Goal: Transaction & Acquisition: Purchase product/service

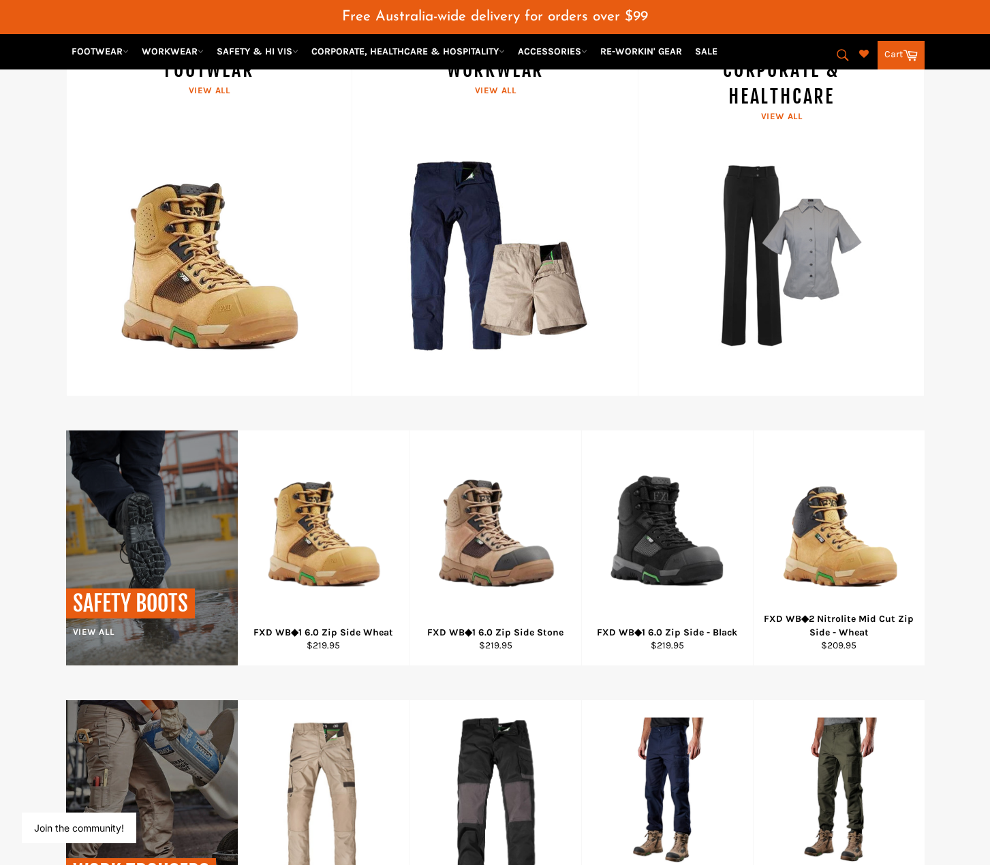
scroll to position [597, 0]
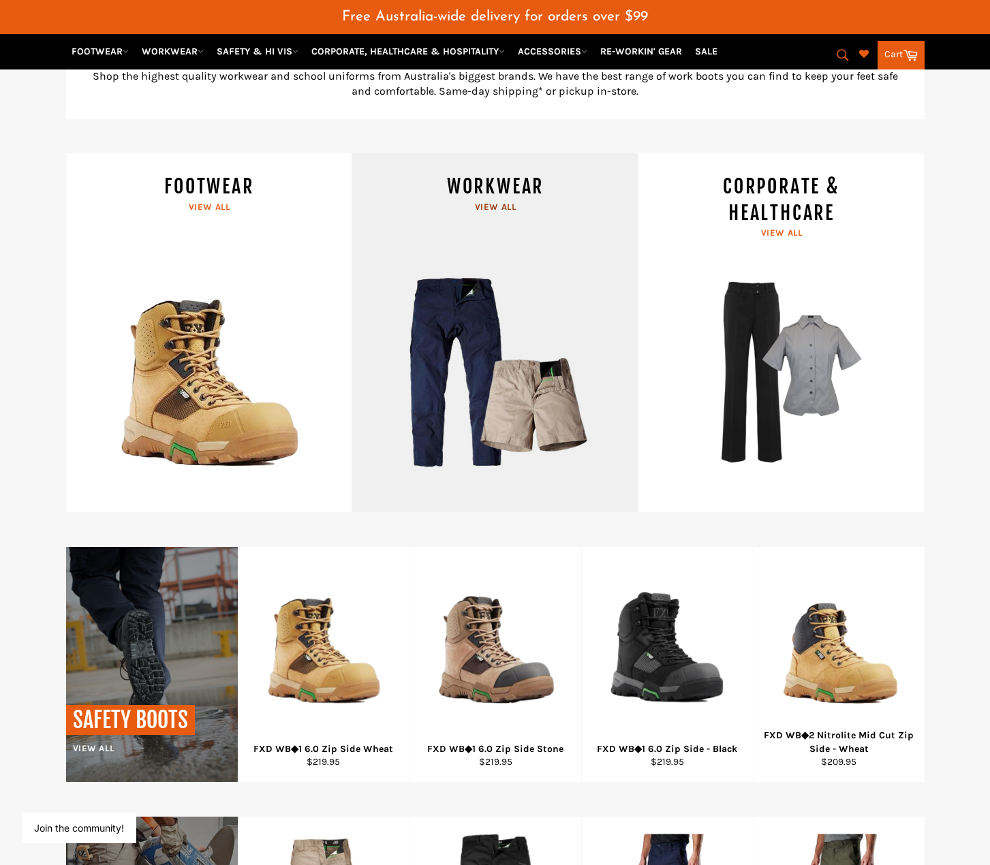
click at [500, 206] on link "WORKWEAR View all" at bounding box center [494, 333] width 286 height 360
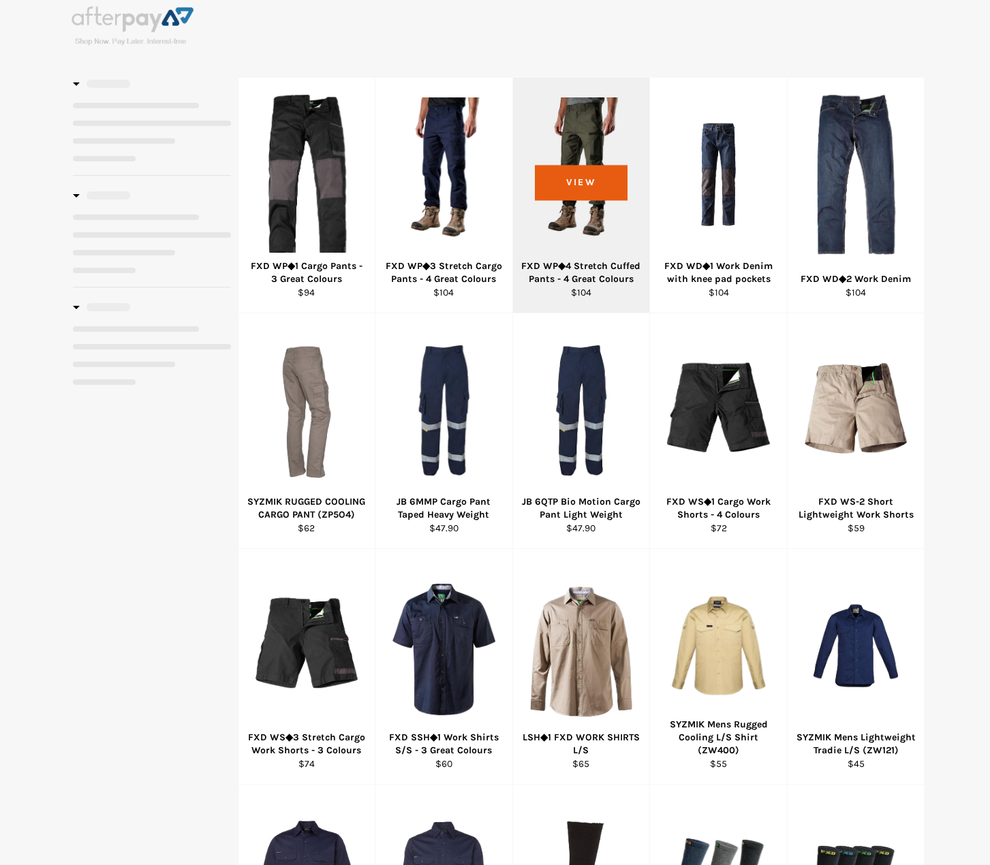
select select "******"
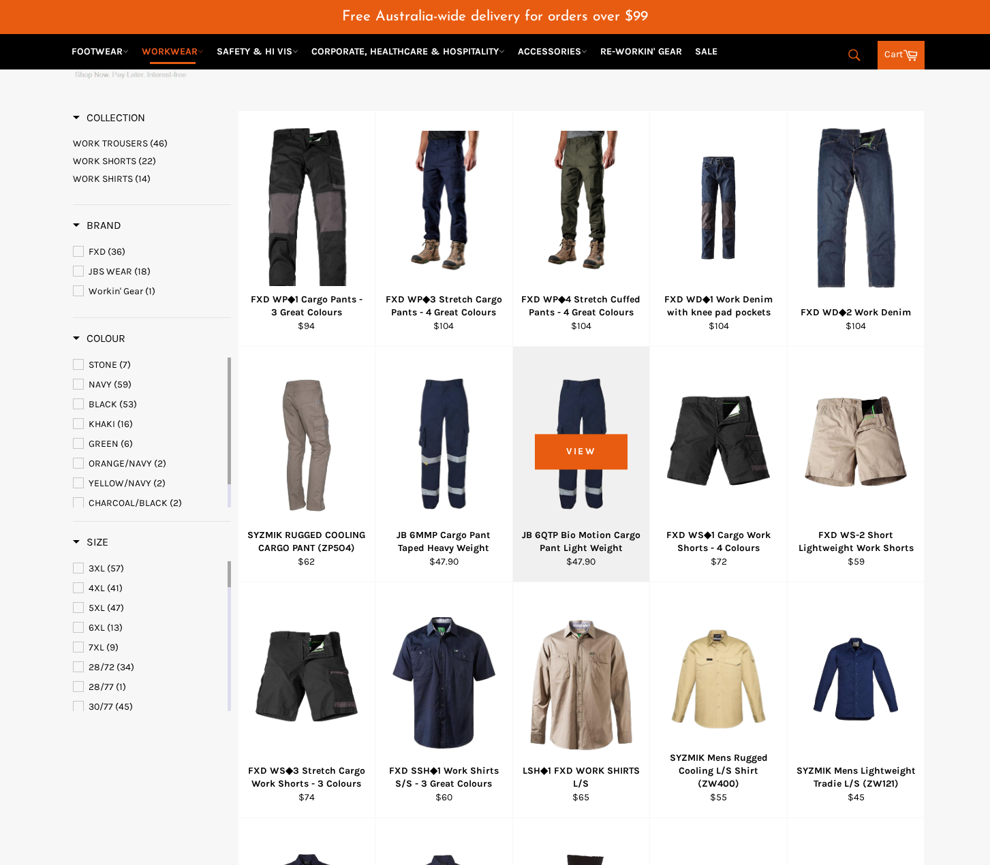
scroll to position [306, 0]
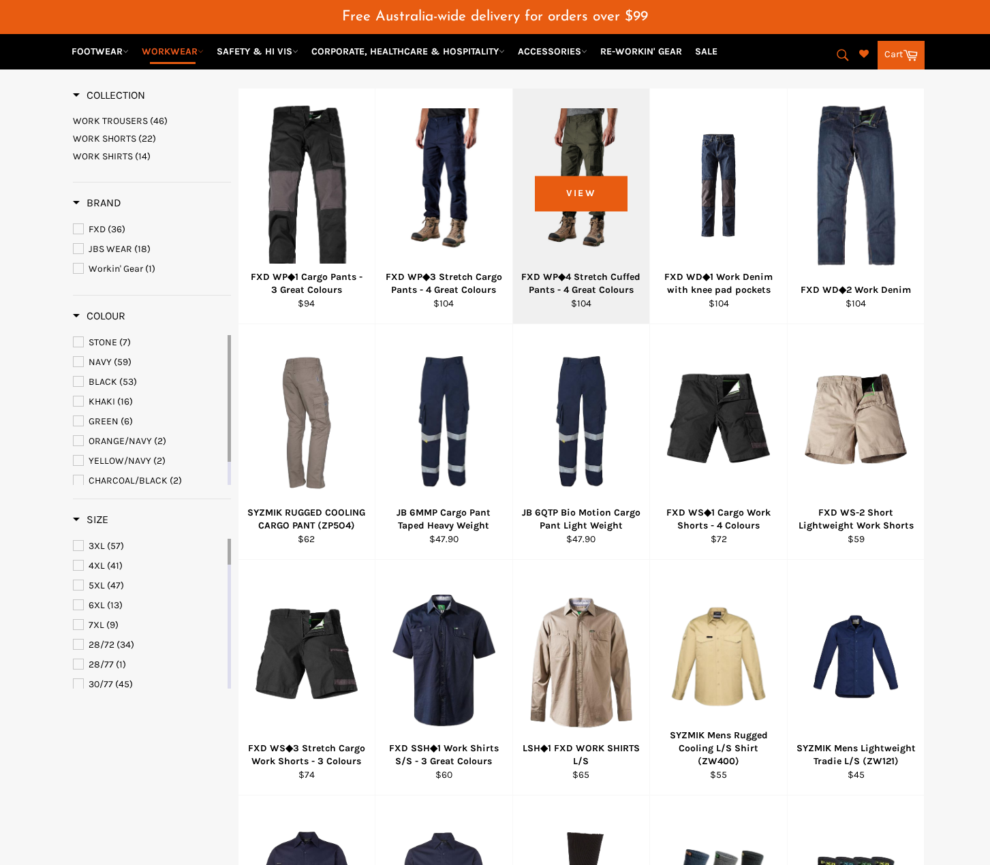
click at [578, 144] on div "View" at bounding box center [581, 206] width 137 height 235
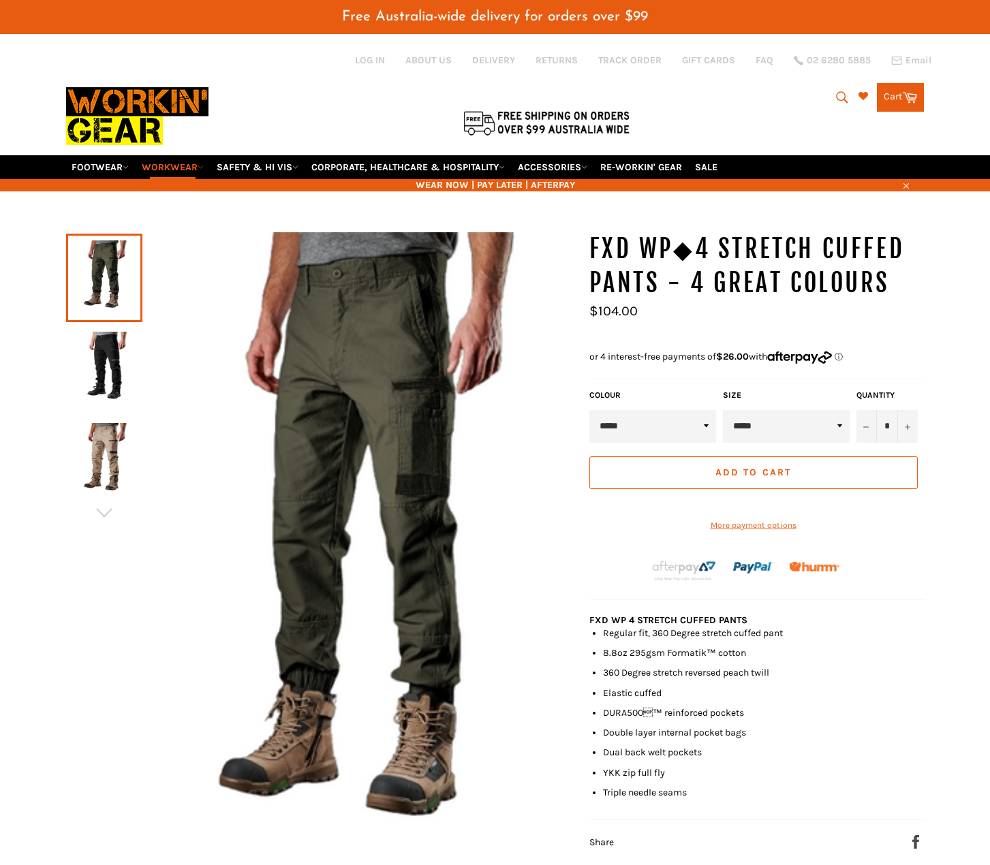
click at [93, 342] on img at bounding box center [104, 369] width 63 height 75
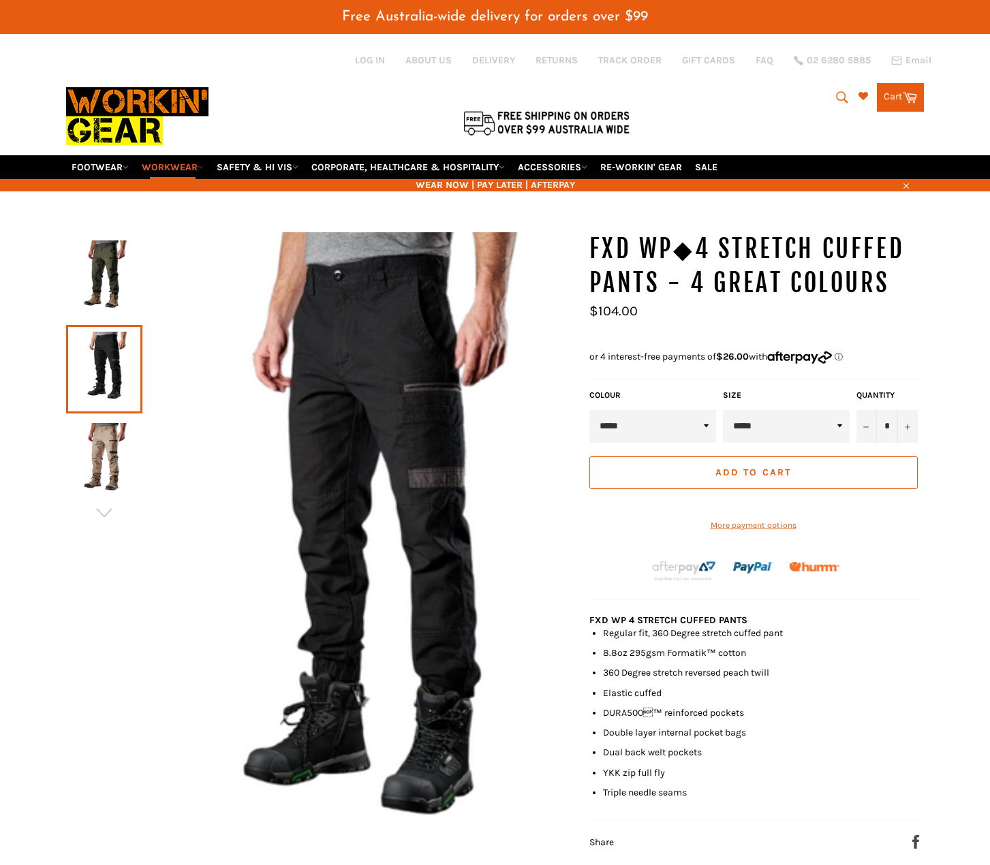
click at [98, 278] on img at bounding box center [104, 277] width 63 height 75
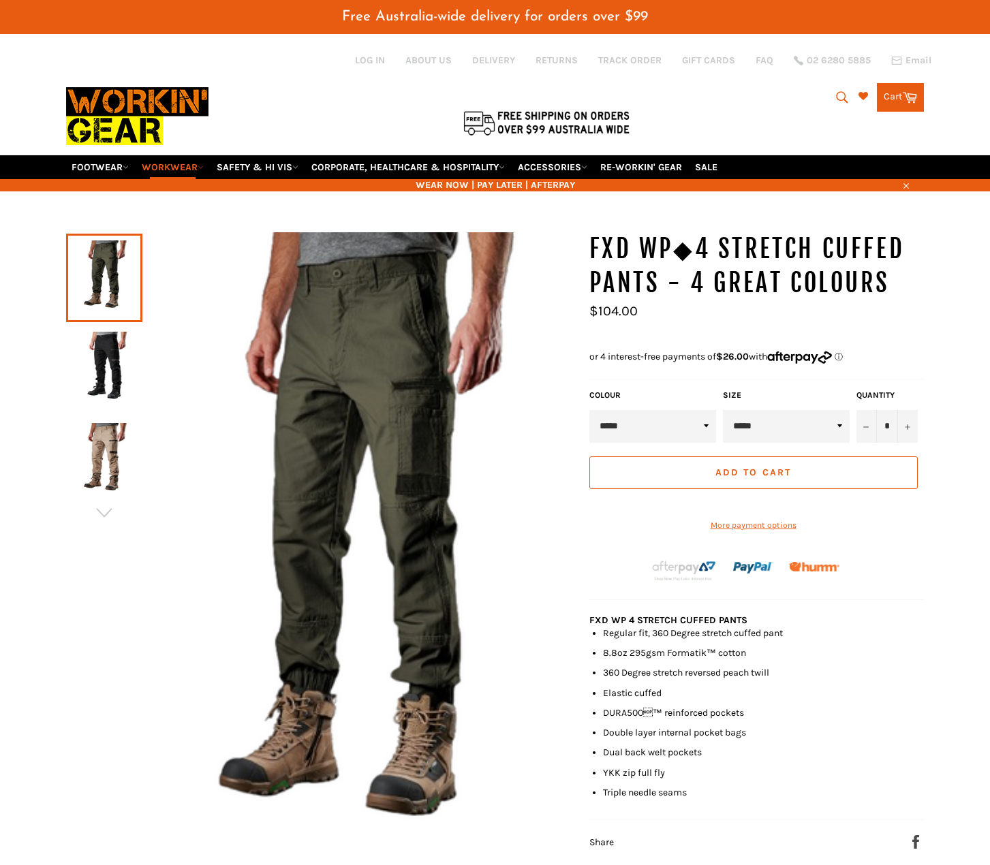
click at [114, 388] on img at bounding box center [104, 369] width 63 height 75
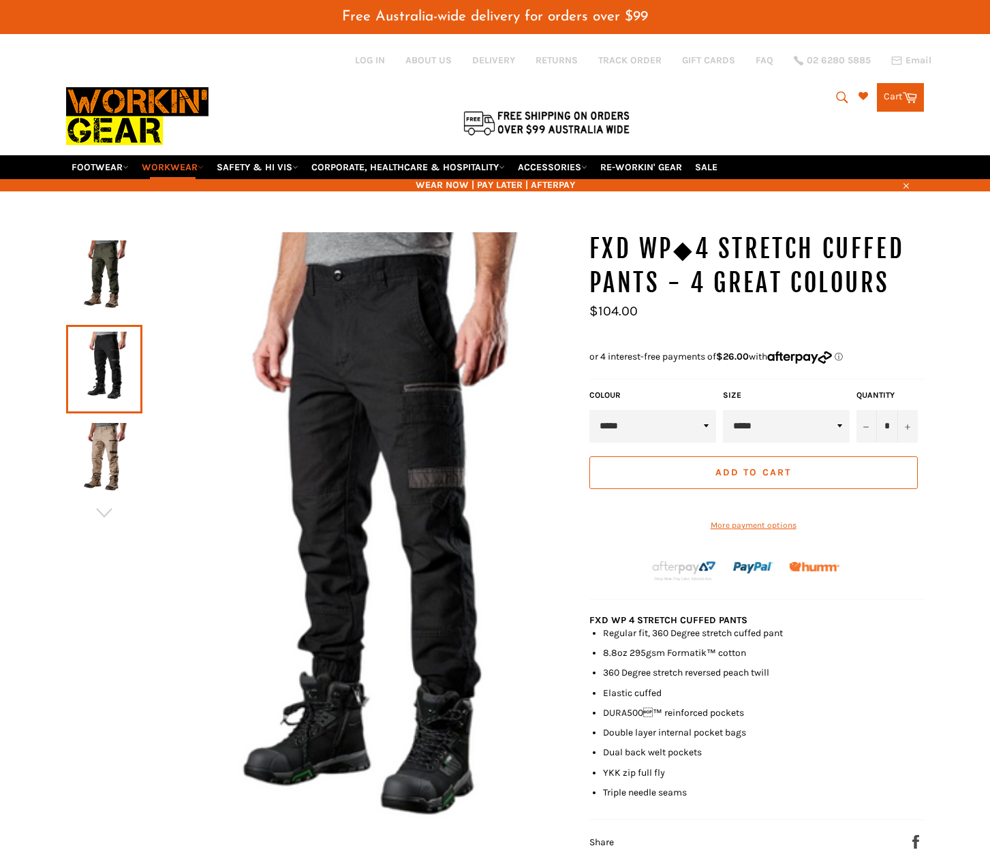
click at [123, 454] on img at bounding box center [104, 460] width 63 height 75
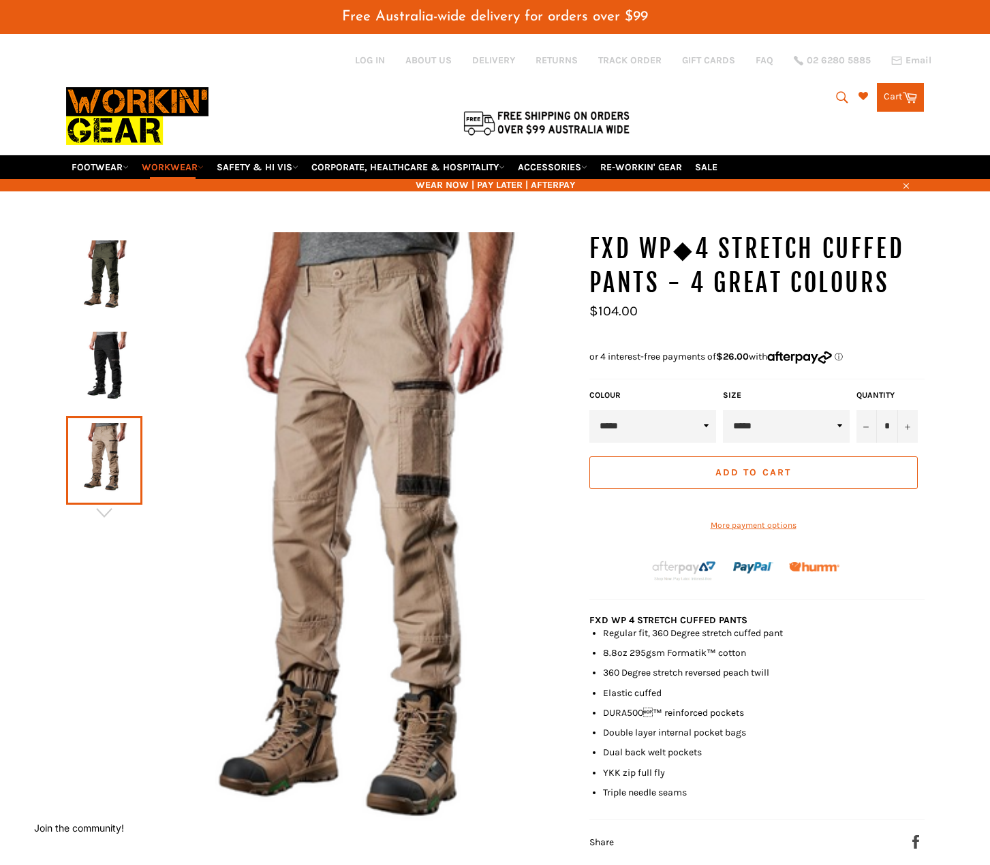
drag, startPoint x: 112, startPoint y: 370, endPoint x: 114, endPoint y: 326, distance: 44.4
click at [112, 368] on img at bounding box center [104, 369] width 63 height 75
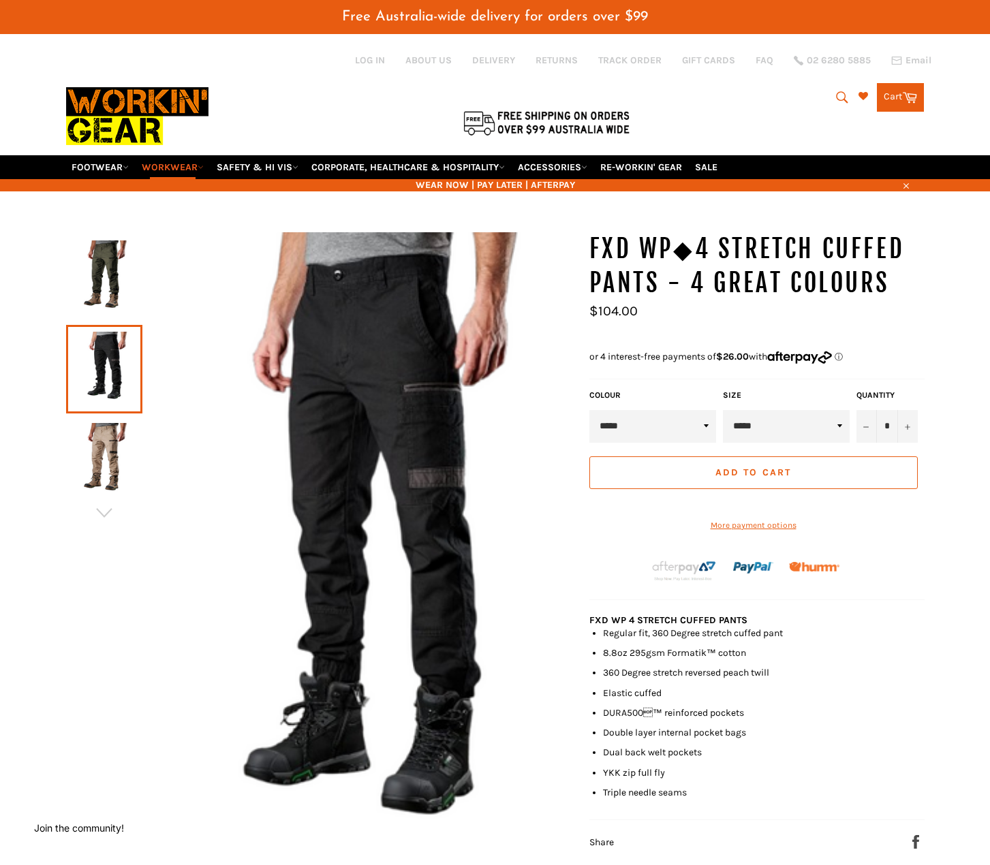
click at [116, 260] on img at bounding box center [104, 277] width 63 height 75
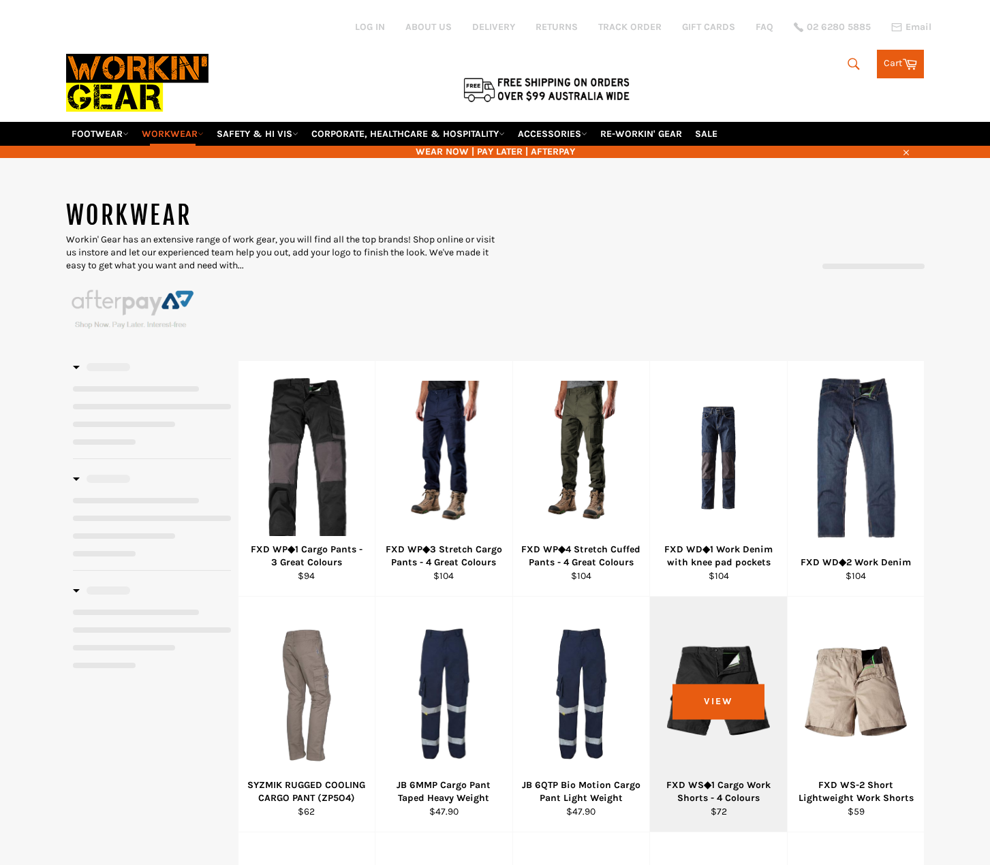
scroll to position [361, 0]
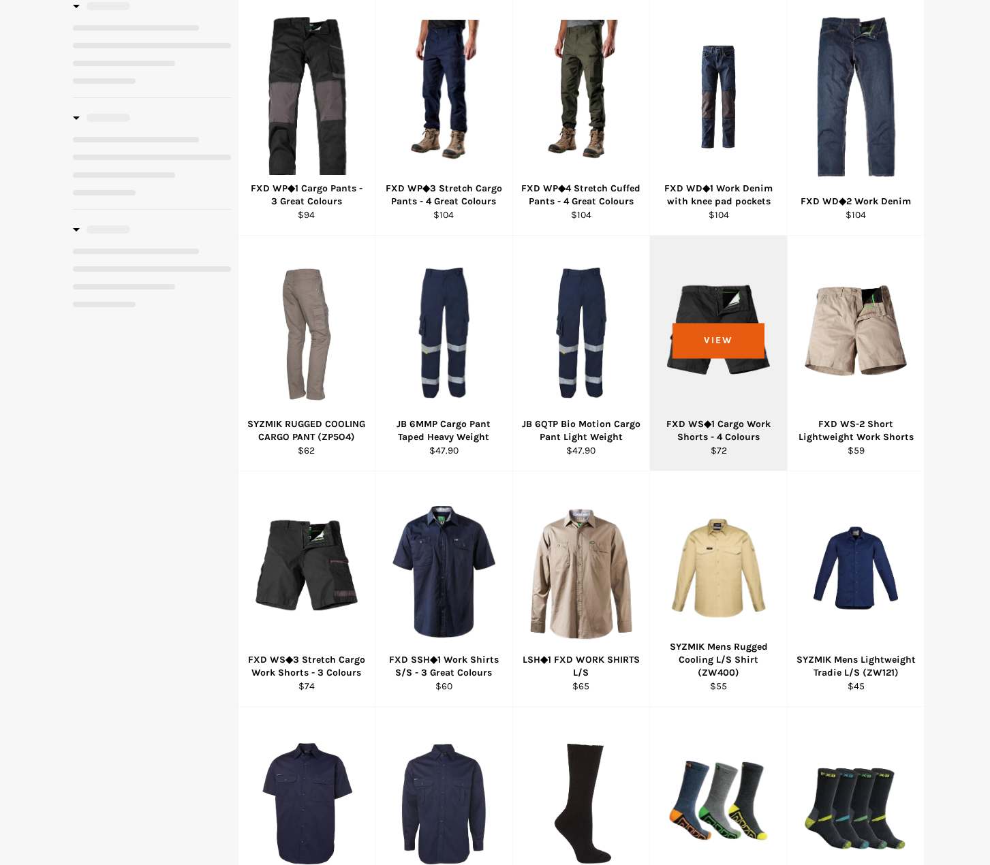
select select "******"
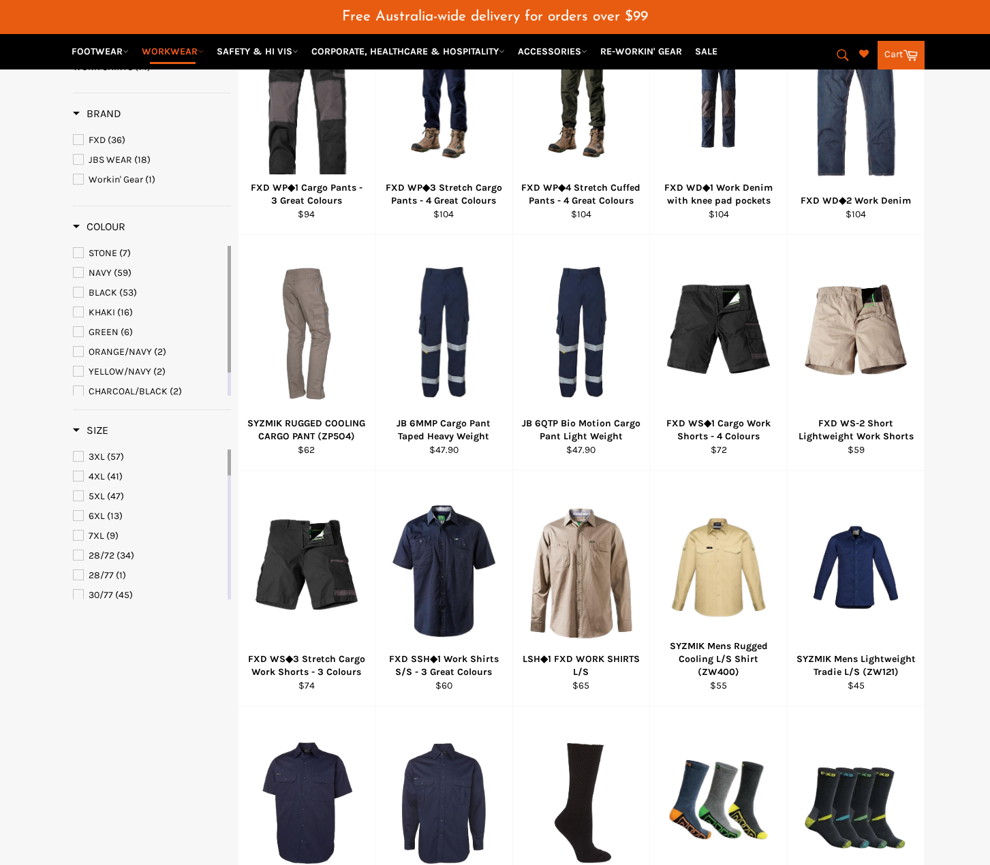
scroll to position [394, 0]
click at [93, 331] on span "GREEN" at bounding box center [104, 333] width 30 height 12
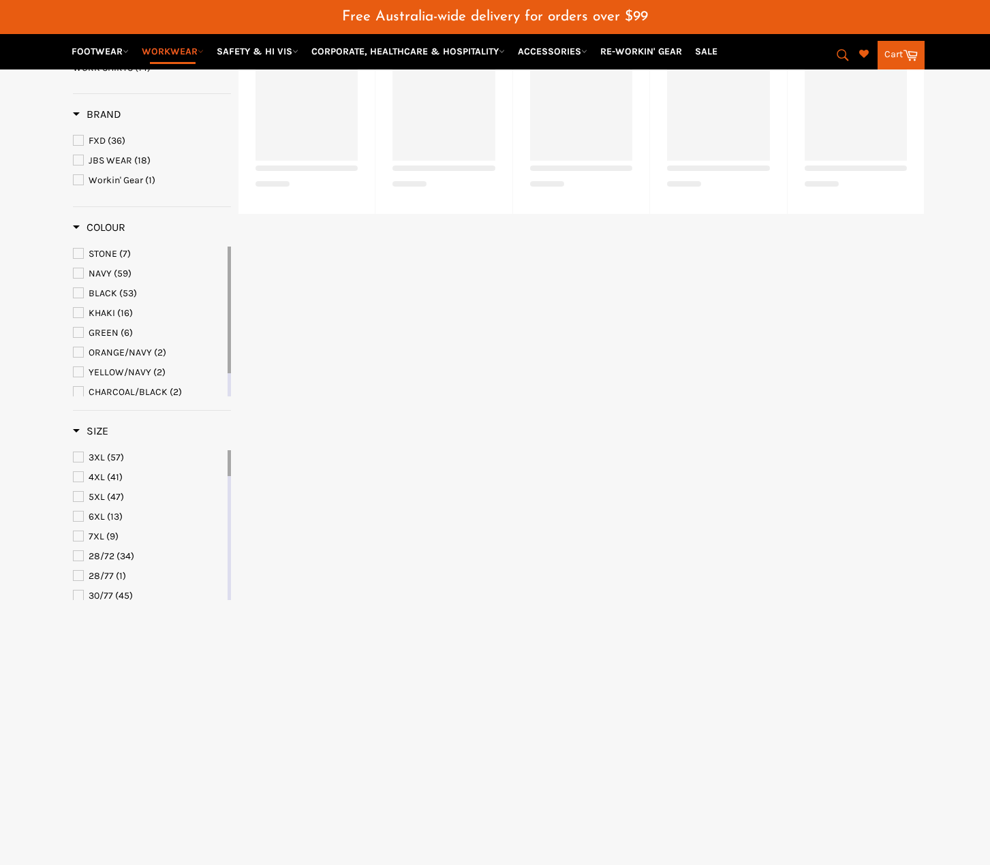
select select "******"
